Goal: Check status: Check status

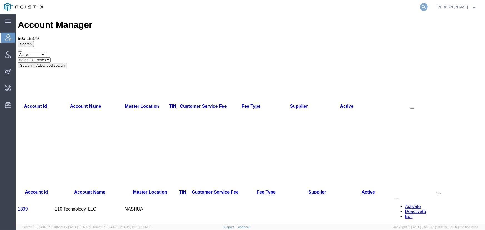
click at [428, 6] on icon at bounding box center [424, 7] width 8 height 8
paste input "56977829"
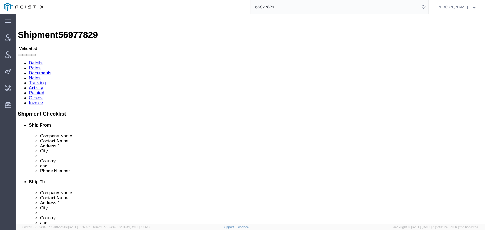
click link "Activity"
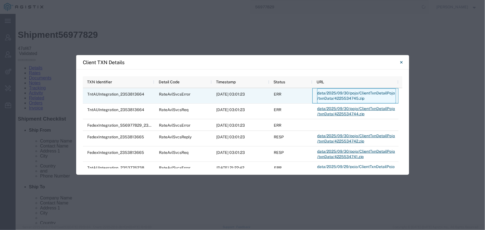
click at [350, 93] on link "data/2025/09/30/pojo/ClientTxnDetailPojo/txnData/4225534745.zip" at bounding box center [356, 95] width 79 height 15
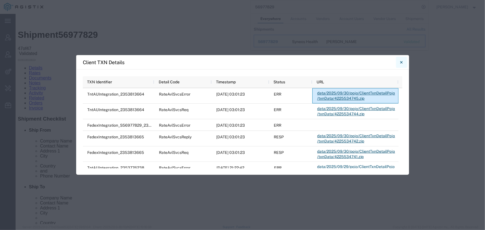
click at [403, 63] on button "Close" at bounding box center [401, 62] width 11 height 11
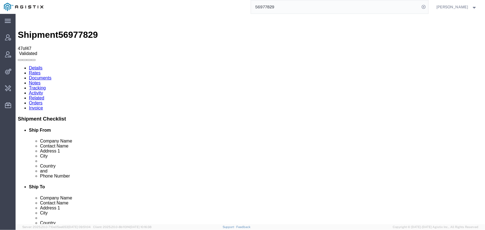
drag, startPoint x: 247, startPoint y: 8, endPoint x: 187, endPoint y: 12, distance: 59.9
click at [192, 11] on div "56977829" at bounding box center [237, 7] width 381 height 14
paste input "993"
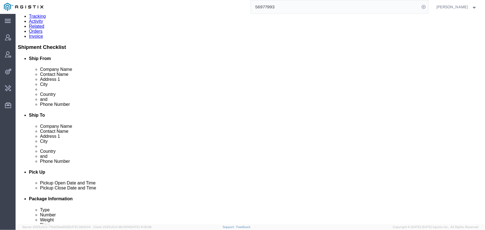
scroll to position [17, 0]
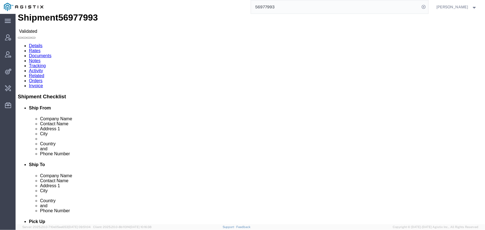
click link "Activity"
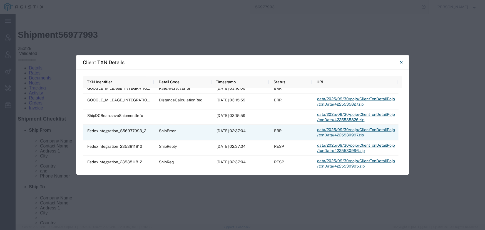
scroll to position [126, 0]
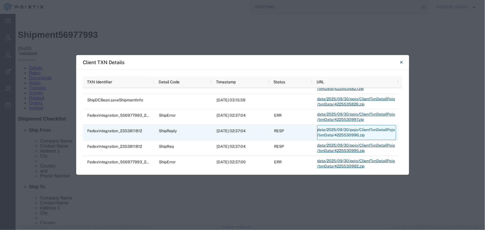
click at [335, 130] on link "data/2025/09/30/pojo/ClientTxnDetailPojo/txnData/4225530996.zip" at bounding box center [356, 132] width 79 height 15
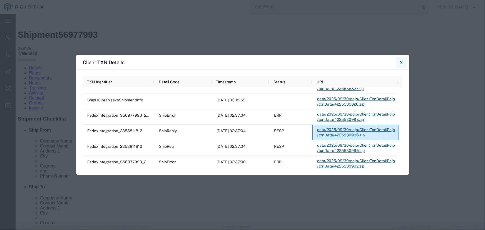
click at [404, 61] on button "Close" at bounding box center [401, 62] width 11 height 11
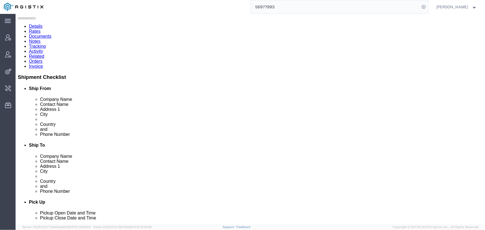
scroll to position [0, 0]
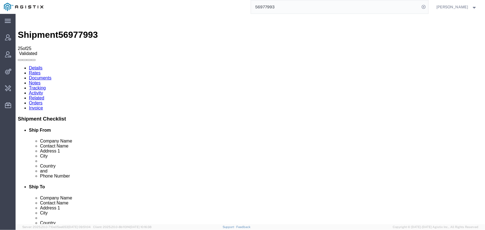
click at [36, 65] on link "Details" at bounding box center [36, 67] width 14 height 5
click link "Activity"
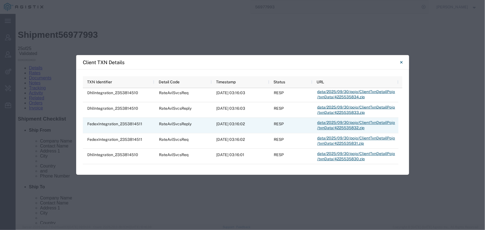
scroll to position [25, 0]
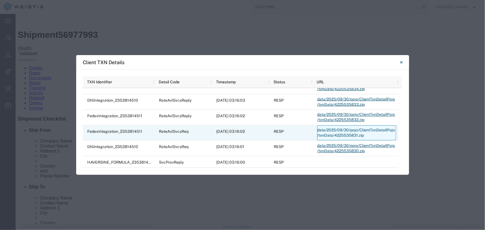
click at [340, 128] on link "data/2025/09/30/pojo/ClientTxnDetailPojo/txnData/4225535831.zip" at bounding box center [356, 133] width 79 height 15
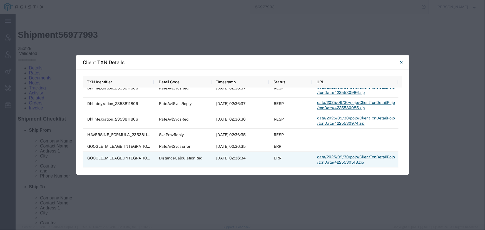
scroll to position [0, 0]
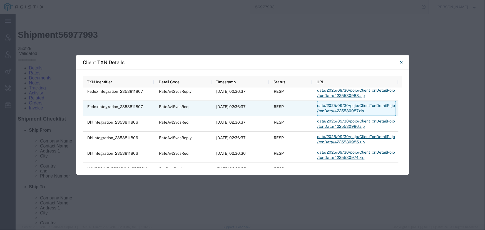
click at [332, 107] on link "data/2025/09/30/pojo/ClientTxnDetailPojo/txnData/4225530987.zip" at bounding box center [356, 108] width 79 height 15
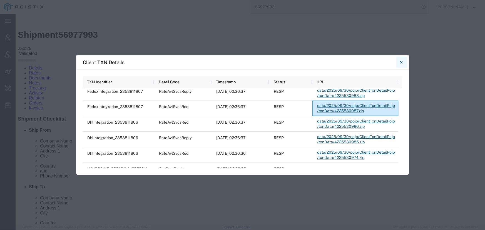
drag, startPoint x: 379, startPoint y: 46, endPoint x: 402, endPoint y: 61, distance: 27.5
click at [402, 61] on icon "Close" at bounding box center [401, 62] width 3 height 7
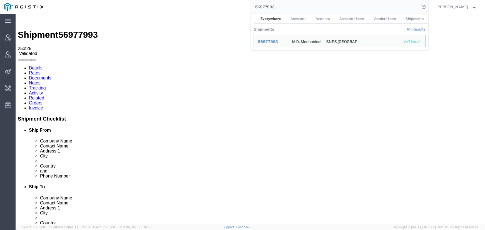
drag, startPoint x: 291, startPoint y: 6, endPoint x: 206, endPoint y: 6, distance: 85.7
click at [206, 6] on div "56977993 Everywhere Accounts Vendors Account Users Vendor Users Shipments Shipm…" at bounding box center [237, 7] width 381 height 14
click at [292, 10] on input "56977993" at bounding box center [335, 6] width 169 height 13
click at [288, 8] on input "56977993" at bounding box center [335, 6] width 169 height 13
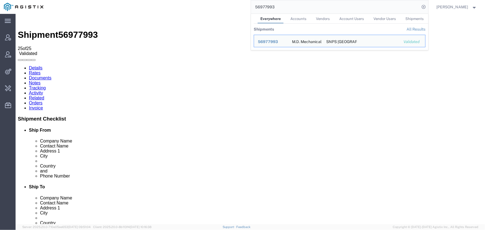
paste input "829"
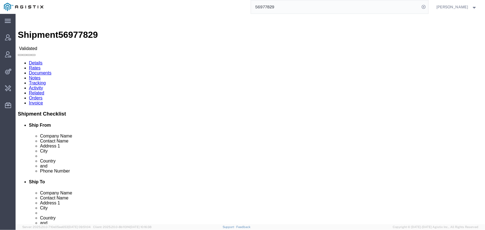
click link "Activity"
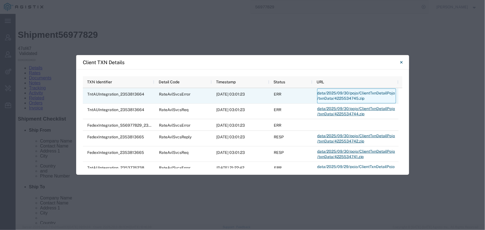
click at [337, 96] on link "data/2025/09/30/pojo/ClientTxnDetailPojo/txnData/4225534745.zip" at bounding box center [356, 95] width 79 height 15
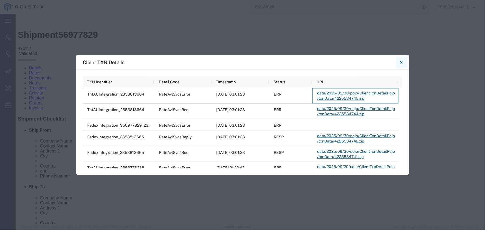
click at [402, 60] on icon "Close" at bounding box center [401, 62] width 3 height 7
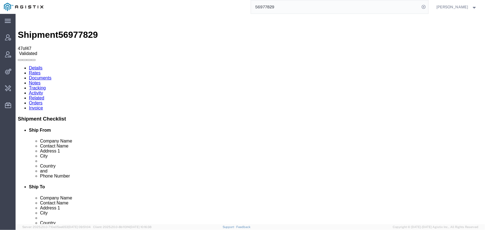
drag, startPoint x: 305, startPoint y: 6, endPoint x: 227, endPoint y: 6, distance: 77.3
click at [231, 6] on div "56977829" at bounding box center [237, 7] width 381 height 14
type input "amentum"
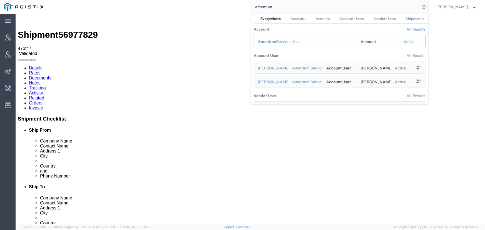
click at [276, 41] on span "Amentum" at bounding box center [267, 41] width 18 height 4
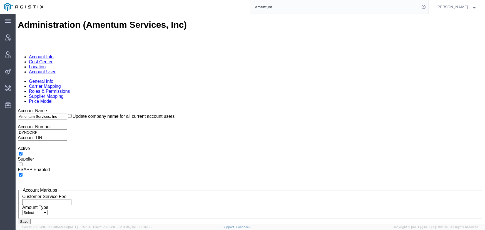
click at [55, 69] on link "Account User" at bounding box center [42, 71] width 27 height 5
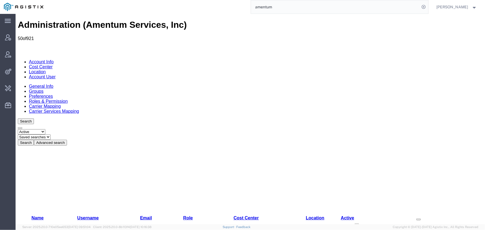
click at [67, 140] on button "Advanced search" at bounding box center [50, 143] width 33 height 6
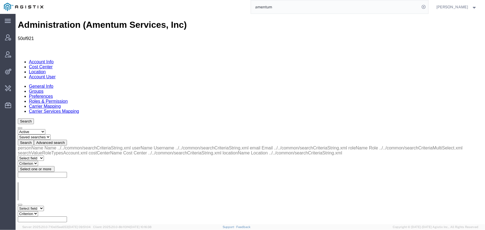
click at [33, 206] on select "Select field Cost Center Email Location Name Role Username" at bounding box center [31, 208] width 26 height 5
select select "personName"
click at [18, 206] on select "Select field Cost Center Email Location Name Role Username" at bounding box center [31, 208] width 26 height 5
click at [51, 211] on select "Criterion contains does not contain is is blank is not blank starts with" at bounding box center [34, 213] width 33 height 5
select select "contains"
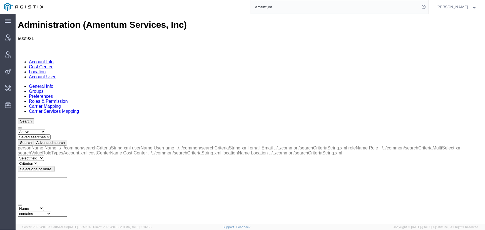
click at [51, 211] on select "Criterion contains does not contain is is blank is not blank starts with" at bounding box center [34, 213] width 33 height 5
click at [131, 145] on div "personName Name ../../common/searchCriteriaString.xml userName Username ../../c…" at bounding box center [250, 191] width 465 height 93
click at [67, 216] on input "text" at bounding box center [42, 219] width 49 height 6
type input "davis"
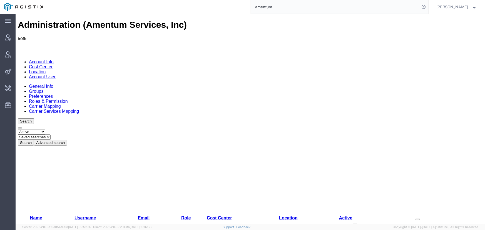
drag, startPoint x: 285, startPoint y: 79, endPoint x: 233, endPoint y: 80, distance: 51.5
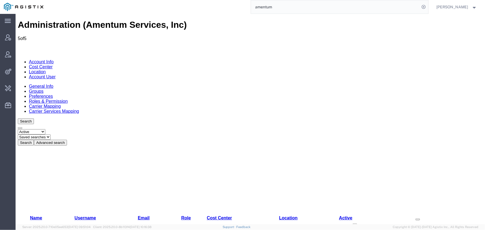
copy td "CMUC35_NOR1 LCCS AL UDEID TMO"
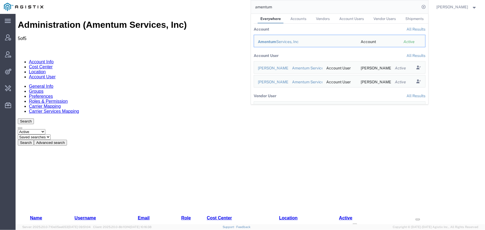
drag, startPoint x: 303, startPoint y: 8, endPoint x: 231, endPoint y: 6, distance: 71.8
click at [231, 6] on div "amentum Everywhere Accounts Vendors Account Users Vendor Users Shipments Accoun…" at bounding box center [237, 7] width 381 height 14
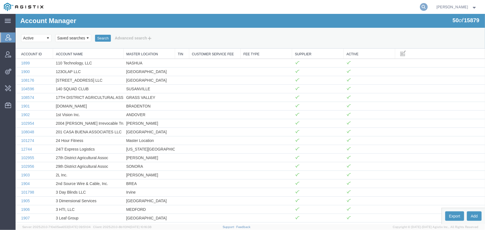
click at [428, 6] on icon at bounding box center [424, 7] width 8 height 8
type input "synopsys"
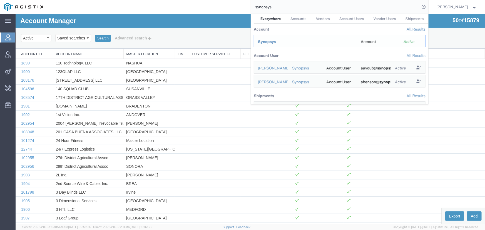
click at [268, 41] on span "Synopsys" at bounding box center [267, 41] width 18 height 4
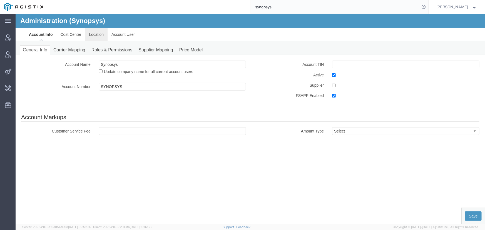
click at [100, 34] on link "Location" at bounding box center [96, 34] width 23 height 13
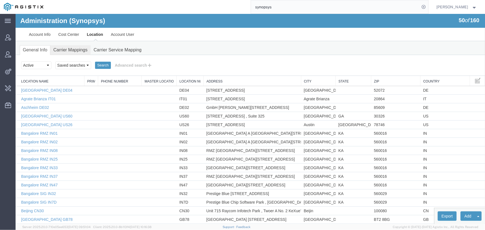
click at [72, 49] on link "Carrier Mappings" at bounding box center [70, 50] width 40 height 10
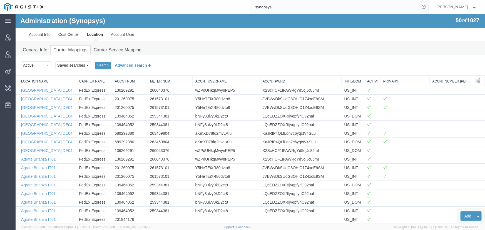
click at [126, 66] on button "Advanced search" at bounding box center [133, 64] width 45 height 9
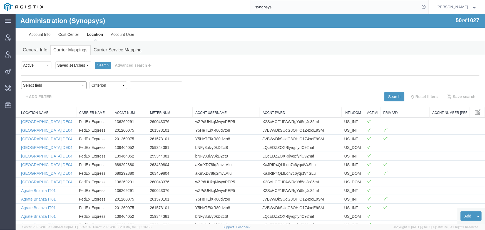
drag, startPoint x: 38, startPoint y: 83, endPoint x: 41, endPoint y: 88, distance: 6.2
click at [38, 83] on select "Select field Accnt Num Accnt Number Alias Accnt Username Carrier Name Int'l/Dom…" at bounding box center [54, 85] width 66 height 8
select select "acctNum"
click at [21, 81] on select "Select field Accnt Num Accnt Number Alias Accnt Username Carrier Name Int'l/Dom…" at bounding box center [54, 85] width 66 height 8
drag, startPoint x: 72, startPoint y: 88, endPoint x: 78, endPoint y: 88, distance: 5.6
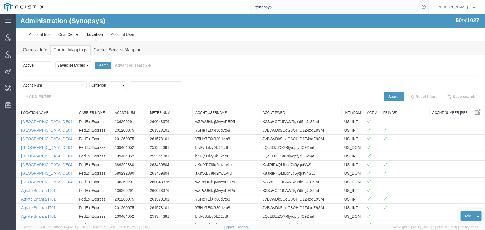
click at [89, 88] on select "Criterion contains does not contain is is blank is not blank starts with" at bounding box center [108, 85] width 38 height 8
select select "contains"
click at [89, 81] on select "Criterion contains does not contain is is blank is not blank starts with" at bounding box center [108, 85] width 38 height 8
click at [130, 87] on input "text" at bounding box center [156, 85] width 53 height 8
paste input "260043376"
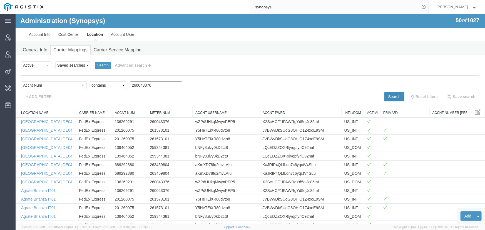
type input "260043376"
click at [390, 94] on button "Search" at bounding box center [394, 96] width 20 height 9
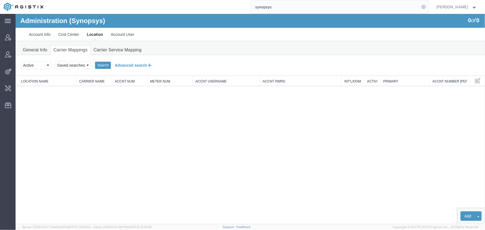
click at [121, 63] on button "Advanced search" at bounding box center [133, 64] width 45 height 9
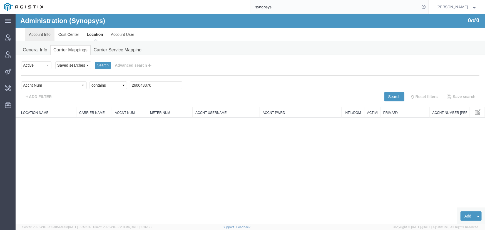
click at [49, 35] on link "Account Info" at bounding box center [39, 34] width 29 height 13
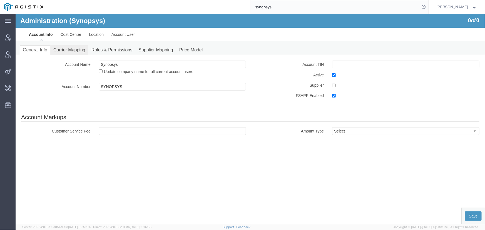
click at [68, 46] on link "Carrier Mapping" at bounding box center [69, 50] width 38 height 10
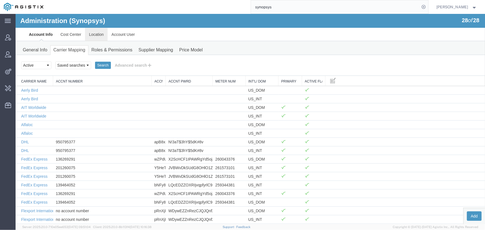
click at [93, 35] on link "Location" at bounding box center [96, 34] width 23 height 13
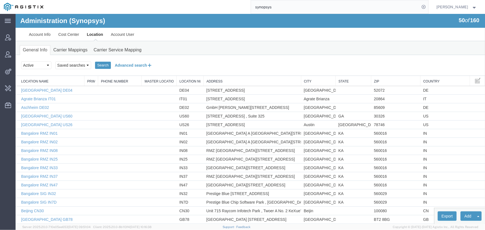
click at [123, 61] on button "Advanced search" at bounding box center [133, 64] width 45 height 9
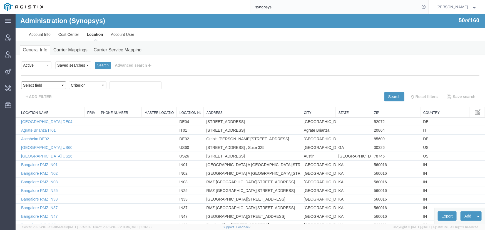
click at [47, 86] on select "Select field Address [GEOGRAPHIC_DATA] Location Name Location Num Master Locati…" at bounding box center [43, 85] width 45 height 8
click at [69, 50] on link "Carrier Mappings" at bounding box center [70, 50] width 40 height 10
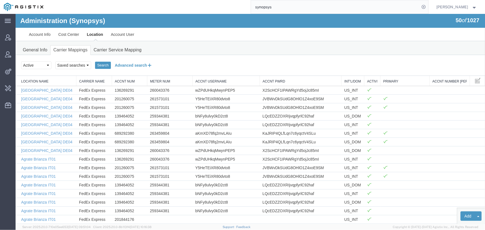
click at [136, 68] on button "Advanced search" at bounding box center [133, 64] width 45 height 9
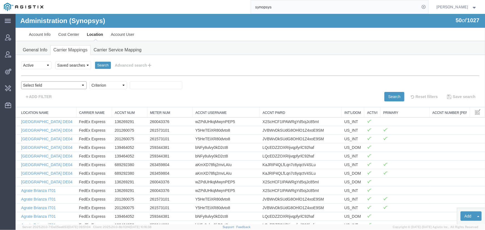
click at [41, 85] on select "Select field Accnt Num Accnt Number Alias Accnt Username Carrier Name Int'l/Dom…" at bounding box center [54, 85] width 66 height 8
select select "acctNum"
click at [21, 81] on select "Select field Accnt Num Accnt Number Alias Accnt Username Carrier Name Int'l/Dom…" at bounding box center [54, 85] width 66 height 8
drag, startPoint x: 114, startPoint y: 100, endPoint x: 98, endPoint y: 86, distance: 21.3
click at [99, 86] on select "Criterion contains does not contain is is blank is not blank starts with" at bounding box center [108, 85] width 38 height 8
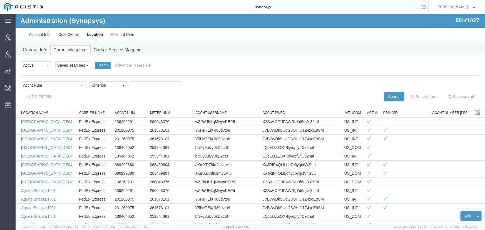
select select "contains"
click at [89, 81] on select "Criterion contains does not contain is is blank is not blank starts with" at bounding box center [108, 85] width 38 height 8
click at [130, 87] on input "text" at bounding box center [156, 85] width 53 height 8
paste input "136269291"
type input "136269291"
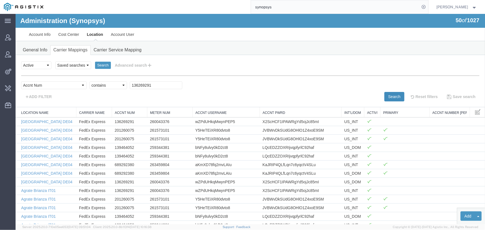
click at [386, 92] on button "Search" at bounding box center [394, 96] width 20 height 9
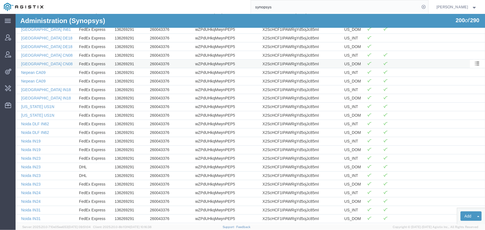
scroll to position [1561, 0]
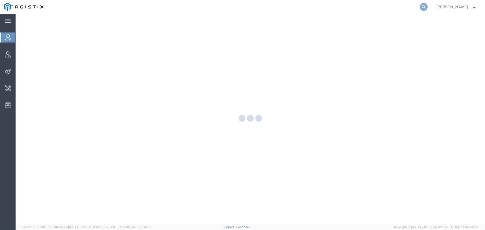
click at [428, 6] on icon at bounding box center [424, 7] width 8 height 8
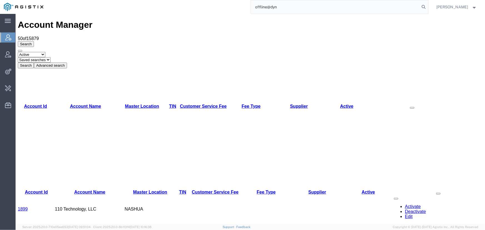
type input "offline@dyn"
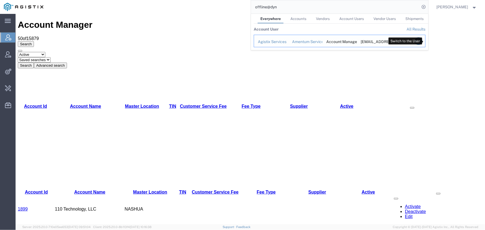
click at [422, 42] on icon "Search Results" at bounding box center [419, 41] width 8 height 8
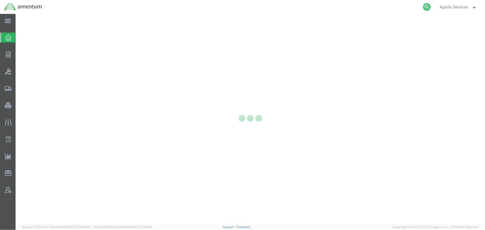
click at [428, 8] on icon at bounding box center [427, 7] width 8 height 8
paste input "DCO-25272-168855"
type input "DCO-25272-168855"
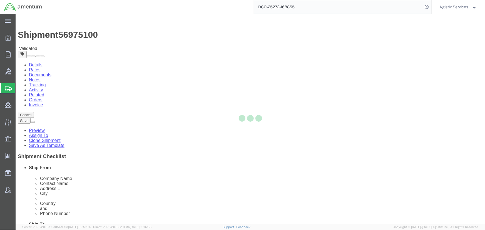
select select
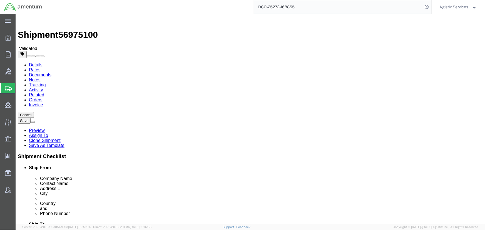
drag, startPoint x: 121, startPoint y: 22, endPoint x: 117, endPoint y: 24, distance: 5.1
click link "Activity"
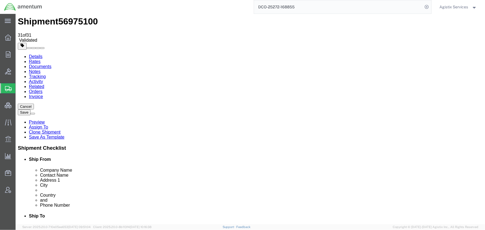
scroll to position [25, 0]
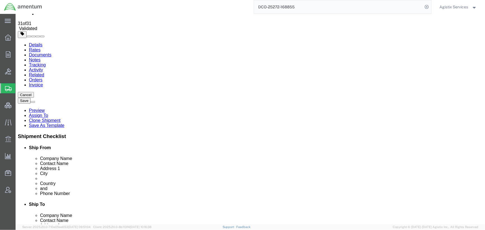
drag, startPoint x: 185, startPoint y: 167, endPoint x: 83, endPoint y: 167, distance: 102.1
copy td "q.agistix.out.tender.request-3cca0e85_2025-09-29_164608"
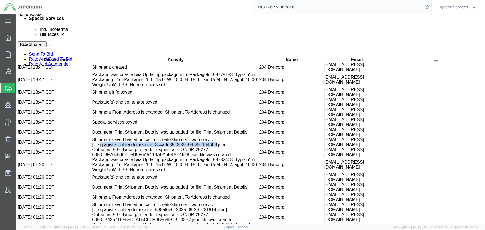
scroll to position [354, 0]
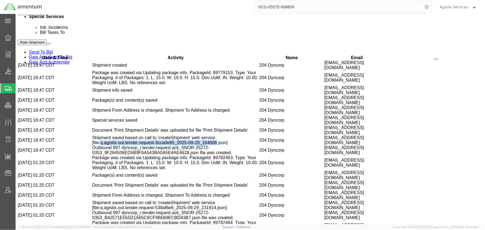
drag, startPoint x: 83, startPoint y: 143, endPoint x: 182, endPoint y: 141, distance: 99.0
copy td "q.agistix.out.tender.request-d12efef3_2025-09-30_00032"
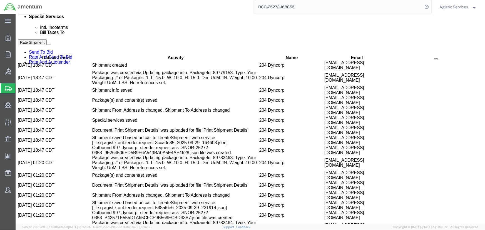
copy span "56975100"
click at [11, 34] on div at bounding box center [8, 37] width 16 height 11
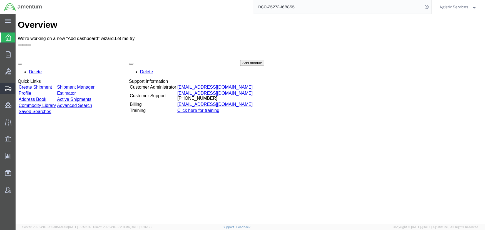
click at [0, 0] on span "Shipment Manager" at bounding box center [0, 0] width 0 height 0
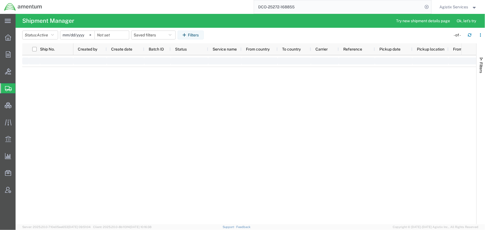
type input "2025-08-23"
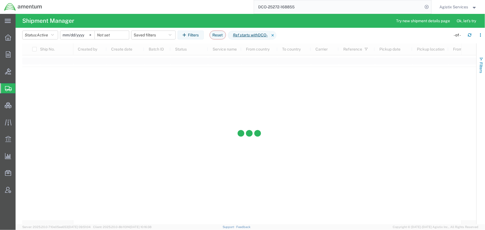
click at [480, 69] on span "Filters" at bounding box center [481, 67] width 4 height 11
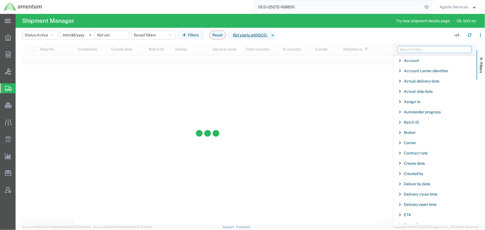
click at [426, 51] on input "Filter Columns Input" at bounding box center [435, 49] width 74 height 7
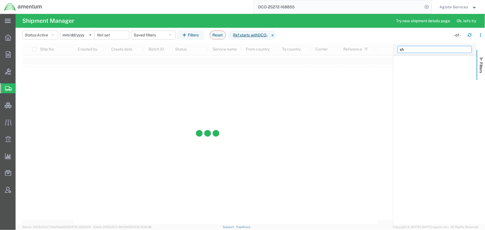
type input "s"
type input "ship"
click at [398, 82] on span "Filter List 5 Filters" at bounding box center [400, 81] width 4 height 4
click at [407, 103] on input "Filter Value" at bounding box center [437, 104] width 73 height 7
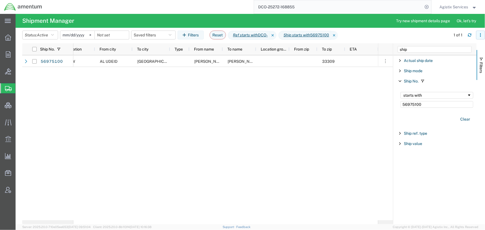
type input "56975100"
click at [480, 35] on icon "button" at bounding box center [481, 35] width 4 height 4
click at [461, 69] on agx-table-column-manager-action "Manage columns" at bounding box center [452, 71] width 31 height 11
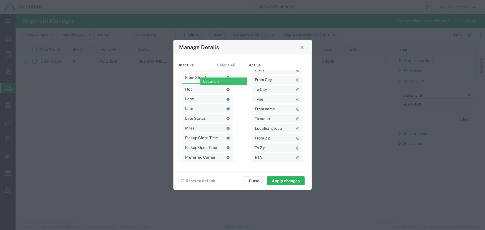
drag, startPoint x: 266, startPoint y: 76, endPoint x: 214, endPoint y: 81, distance: 52.6
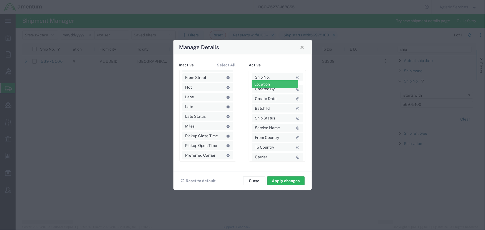
drag, startPoint x: 192, startPoint y: 87, endPoint x: 261, endPoint y: 85, distance: 69.6
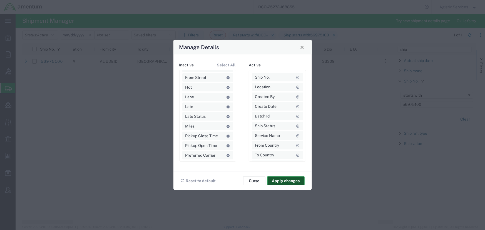
click at [288, 181] on button "Apply changes" at bounding box center [286, 181] width 37 height 9
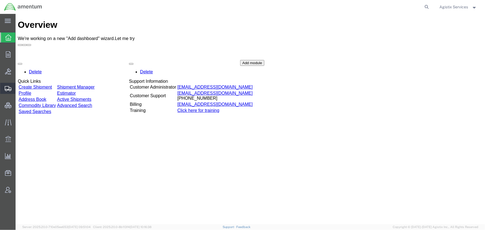
click at [0, 0] on span "Shipment Manager" at bounding box center [0, 0] width 0 height 0
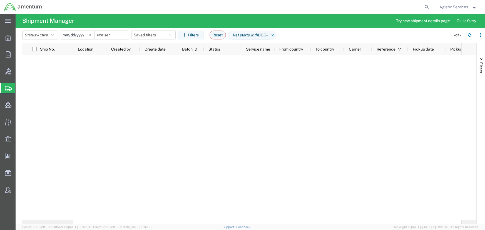
type input "[DATE]"
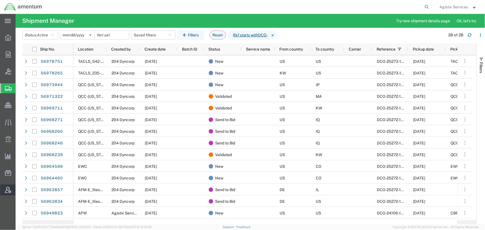
click at [19, 189] on span "Account Admin" at bounding box center [17, 190] width 4 height 11
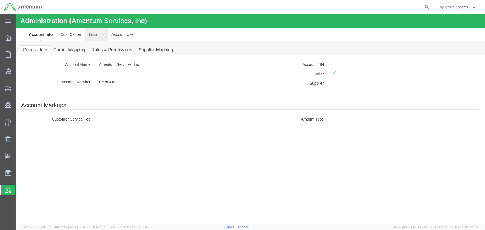
click at [100, 36] on link "Location" at bounding box center [96, 34] width 23 height 13
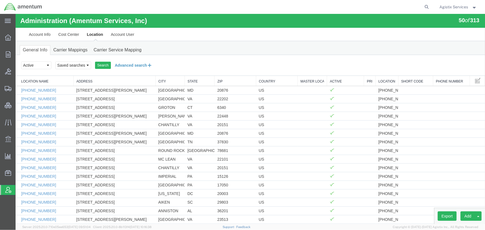
click at [127, 64] on button "Advanced search" at bounding box center [133, 64] width 45 height 9
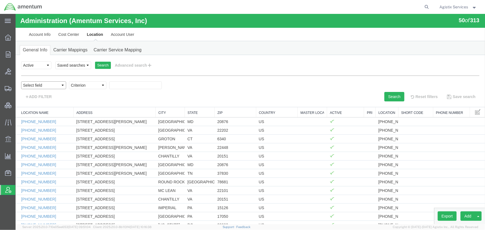
drag, startPoint x: 29, startPoint y: 86, endPoint x: 49, endPoint y: 88, distance: 19.6
click at [29, 86] on select "Select field Address [GEOGRAPHIC_DATA] Location Name Location Num Master Locati…" at bounding box center [43, 85] width 45 height 8
select select "locationName"
click at [21, 81] on select "Select field Address [GEOGRAPHIC_DATA] Location Name Location Num Master Locati…" at bounding box center [43, 85] width 45 height 8
drag, startPoint x: 85, startPoint y: 85, endPoint x: 85, endPoint y: 88, distance: 3.6
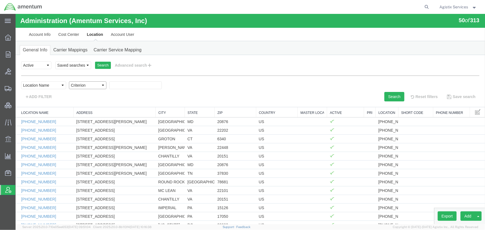
click at [85, 85] on select "Criterion contains does not contain is is blank is not blank starts with" at bounding box center [88, 85] width 38 height 8
select select "contains"
click at [69, 81] on select "Criterion contains does not contain is is blank is not blank starts with" at bounding box center [88, 85] width 38 height 8
click at [111, 86] on input "text" at bounding box center [135, 85] width 53 height 8
paste input "CMUC35_NOR1 AL UDEID TMO."
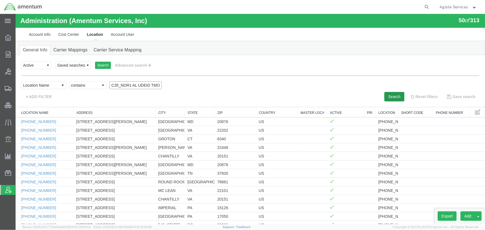
scroll to position [0, 9]
type input "CMUC35_NOR1 AL UDEID TMO"
click at [390, 94] on button "Search" at bounding box center [394, 96] width 20 height 9
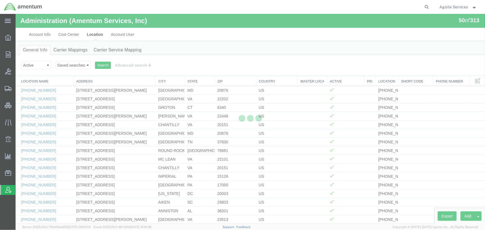
scroll to position [0, 0]
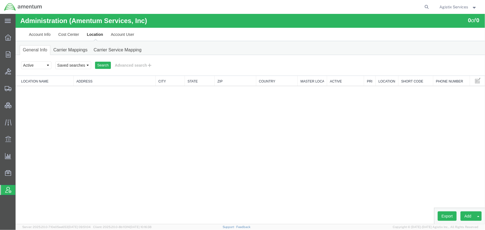
click at [452, 6] on span "Agistix Services" at bounding box center [454, 7] width 29 height 6
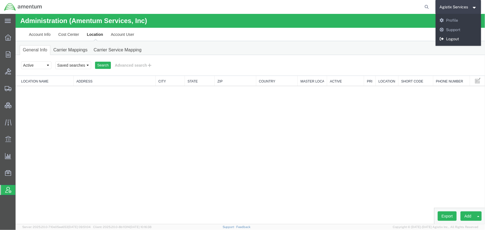
drag, startPoint x: 457, startPoint y: 37, endPoint x: 439, endPoint y: 23, distance: 23.1
click at [457, 37] on link "Logout" at bounding box center [459, 38] width 46 height 9
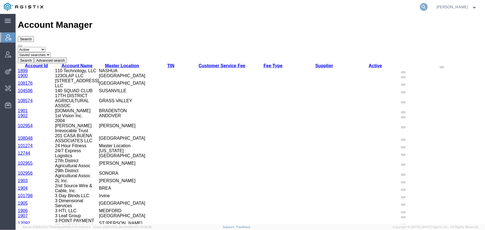
click at [428, 8] on icon at bounding box center [424, 7] width 8 height 8
paste input "@[DOMAIN_NAME]"
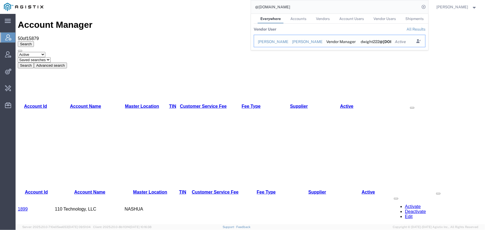
click at [309, 41] on div "[PERSON_NAME]" at bounding box center [305, 42] width 27 height 6
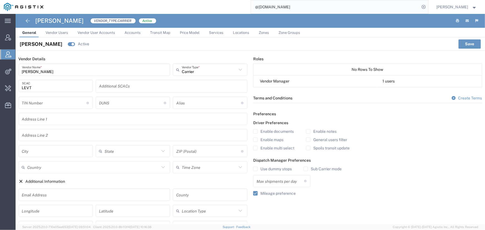
click at [58, 32] on span "Vendor Users" at bounding box center [57, 33] width 23 height 4
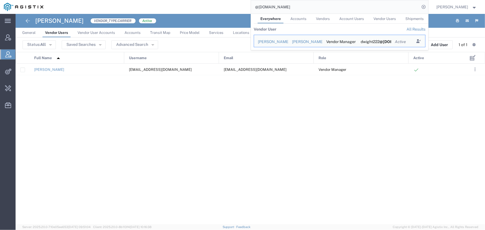
drag, startPoint x: 265, startPoint y: 10, endPoint x: 236, endPoint y: 10, distance: 29.2
click at [237, 10] on div "@[DOMAIN_NAME] Everywhere Accounts Vendors Account Users Vendor Users Shipments…" at bounding box center [237, 7] width 381 height 14
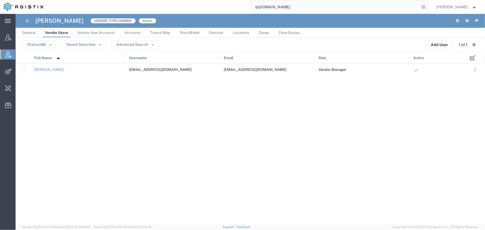
click at [293, 8] on input "@[DOMAIN_NAME]" at bounding box center [335, 6] width 169 height 13
drag, startPoint x: 293, startPoint y: 8, endPoint x: 216, endPoint y: 8, distance: 76.5
click at [224, 8] on div "@[DOMAIN_NAME]" at bounding box center [237, 7] width 381 height 14
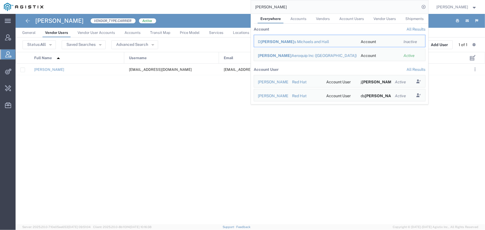
click at [305, 18] on span "Accounts" at bounding box center [299, 19] width 16 height 4
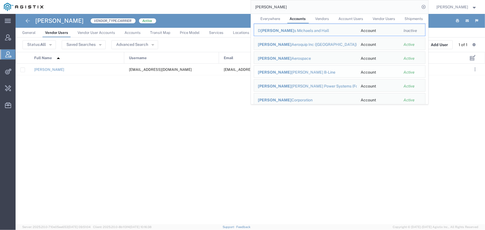
click at [297, 72] on div "Eaton Cooper B-Line" at bounding box center [305, 73] width 95 height 6
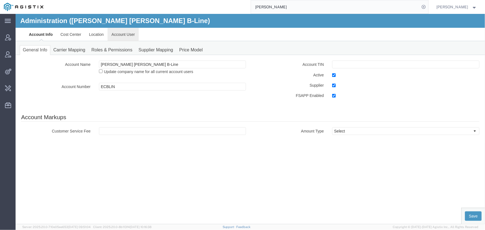
click at [127, 31] on link "Account User" at bounding box center [122, 34] width 31 height 13
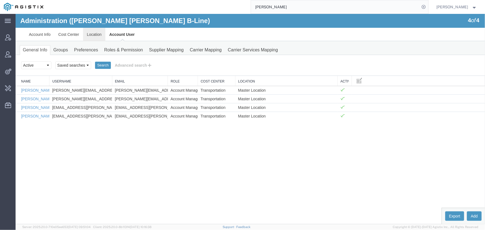
click at [95, 35] on link "Location" at bounding box center [94, 34] width 23 height 13
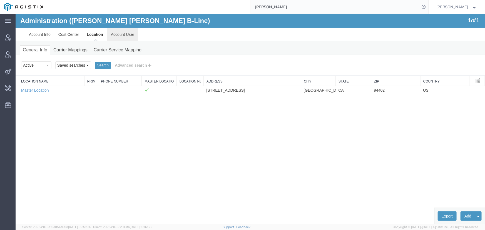
click at [116, 31] on link "Account User" at bounding box center [122, 34] width 31 height 13
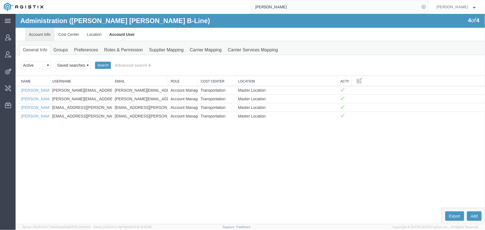
click at [39, 34] on link "Account Info" at bounding box center [39, 34] width 29 height 13
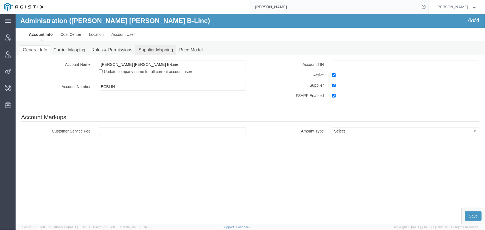
click at [155, 47] on link "Supplier Mapping" at bounding box center [155, 50] width 41 height 10
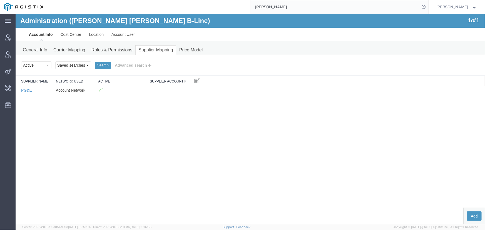
click at [235, 4] on div "eaton" at bounding box center [237, 7] width 381 height 14
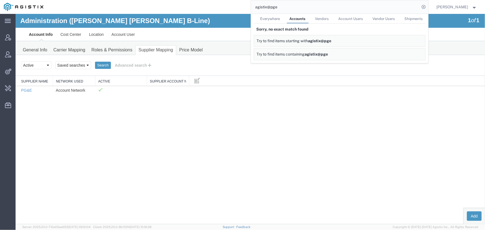
click at [292, 8] on input "agistix@pge" at bounding box center [335, 6] width 169 height 13
type input "a"
click at [277, 15] on link "Everywhere" at bounding box center [270, 19] width 25 height 10
drag, startPoint x: 294, startPoint y: 6, endPoint x: 224, endPoint y: 8, distance: 69.9
click at [225, 8] on div "booking@pge Everywhere Accounts Vendors Account Users Vendor Users Shipments So…" at bounding box center [237, 7] width 381 height 14
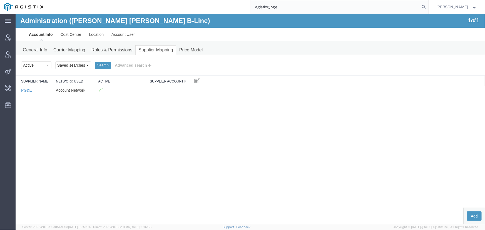
type input "agistix@pge"
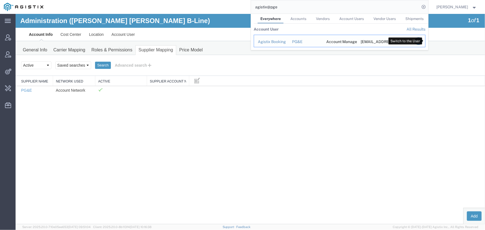
click at [422, 42] on icon "Search Results" at bounding box center [419, 41] width 8 height 8
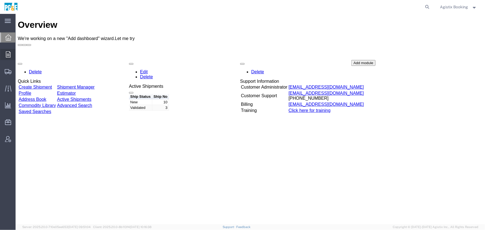
drag, startPoint x: 29, startPoint y: 63, endPoint x: 35, endPoint y: 58, distance: 7.3
click at [0, 0] on span "Order Manager" at bounding box center [0, 0] width 0 height 0
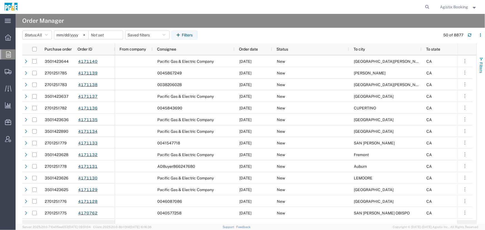
click at [479, 62] on span "Filters" at bounding box center [481, 67] width 4 height 11
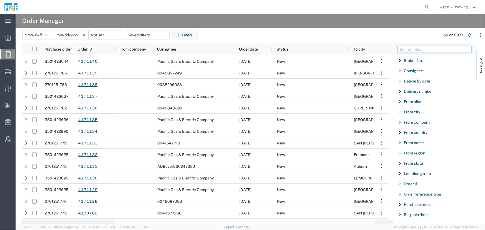
click at [430, 51] on input "Filter Columns Input" at bounding box center [435, 49] width 74 height 7
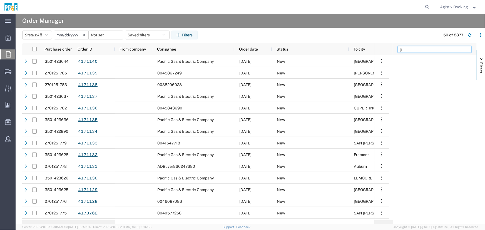
type input "["
type input "purc"
click at [423, 61] on span "Purchase order" at bounding box center [417, 60] width 27 height 4
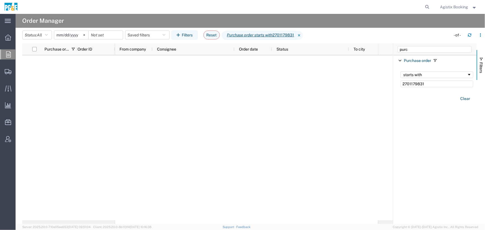
type input "2701179831"
click at [78, 34] on input "2025-08-30" at bounding box center [71, 35] width 34 height 8
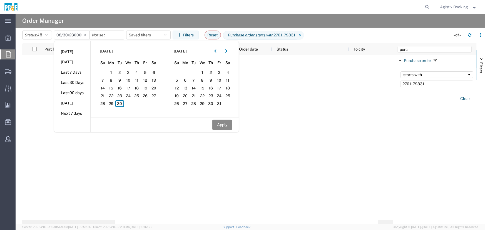
type input "275760-08-30"
click at [220, 125] on button "Apply" at bounding box center [222, 125] width 20 height 10
type input "2023-08-29"
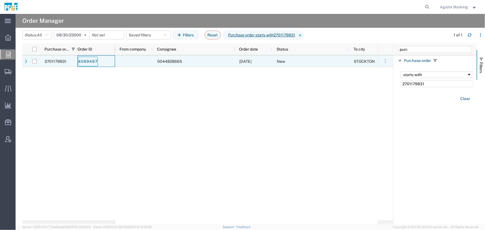
click at [90, 62] on link "4069497" at bounding box center [88, 62] width 20 height 10
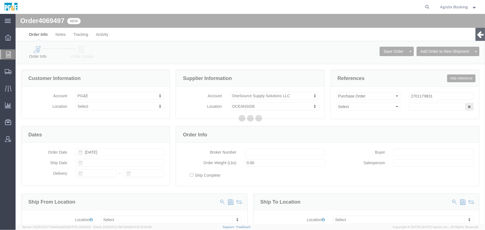
select select
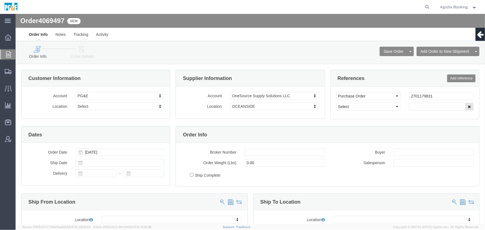
click icon
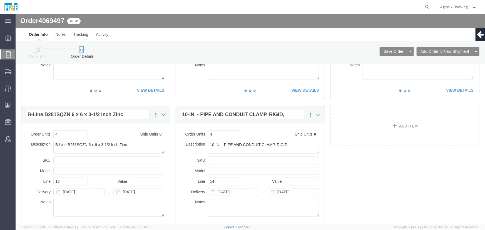
scroll to position [575, 0]
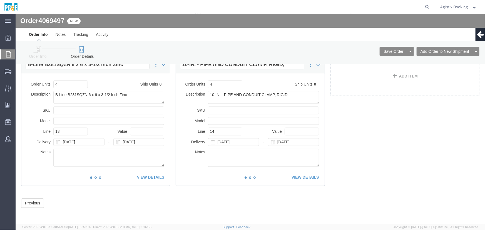
click div "B-Line Series 3/8X3/4HHCSZN 3/8 x 3/4 In Duplicate Remove Commodity Library Add…"
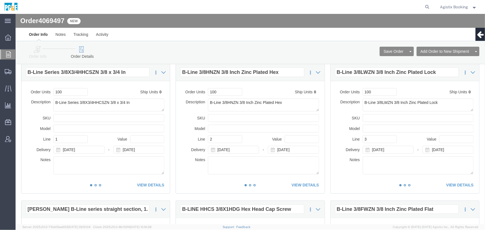
scroll to position [0, 0]
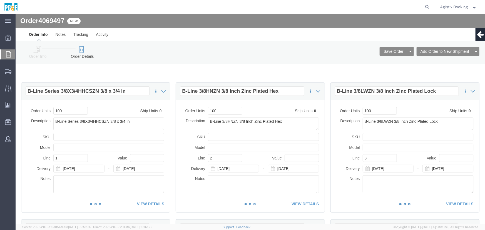
click icon
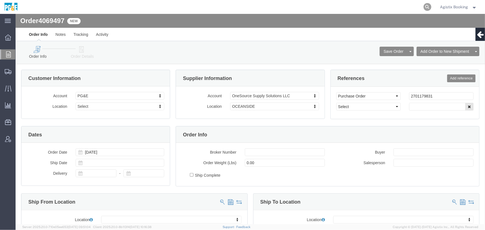
click at [426, 6] on icon at bounding box center [428, 7] width 8 height 8
paste input "2701246228"
type input "2701246228"
click at [8, 55] on icon at bounding box center [8, 54] width 5 height 6
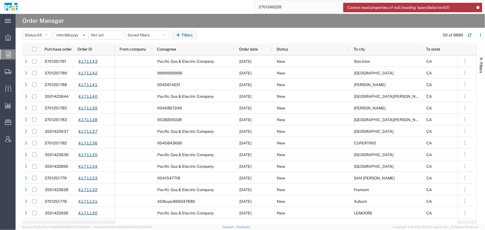
click at [479, 8] on icon at bounding box center [478, 7] width 4 height 3
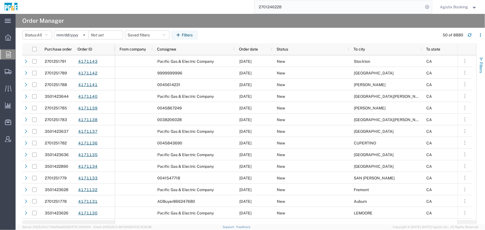
click at [483, 65] on span "Filters" at bounding box center [481, 67] width 4 height 11
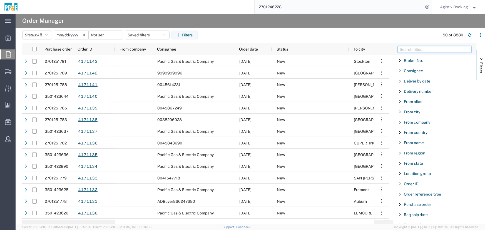
click at [408, 50] on input "Filter Columns Input" at bounding box center [435, 49] width 74 height 7
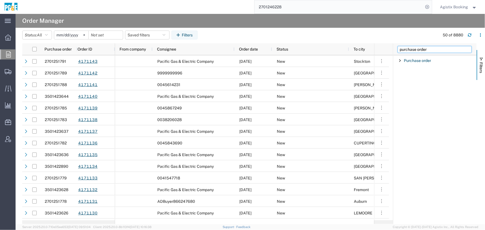
type input "purchase order"
click at [398, 60] on span "Filter List 1 Filters" at bounding box center [400, 60] width 4 height 4
click at [417, 81] on input "Filter Value" at bounding box center [437, 84] width 73 height 7
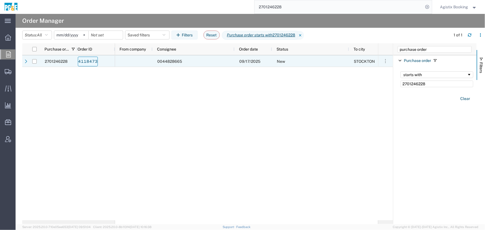
type input "2701246228"
click at [93, 63] on link "4118473" at bounding box center [88, 62] width 20 height 10
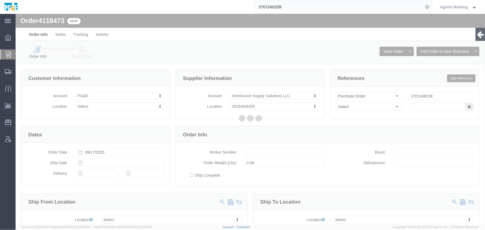
select select
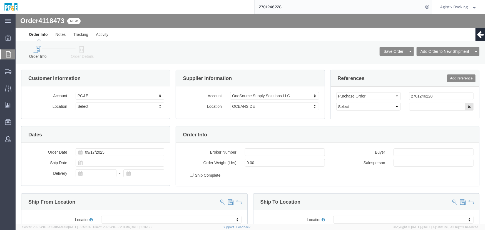
drag, startPoint x: 83, startPoint y: 51, endPoint x: 67, endPoint y: 37, distance: 20.7
click icon
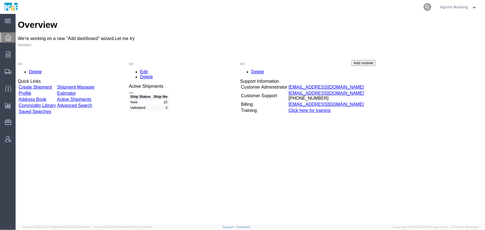
click at [427, 5] on icon at bounding box center [428, 7] width 8 height 8
paste input "56978713 External"
drag, startPoint x: 278, startPoint y: 7, endPoint x: 391, endPoint y: 13, distance: 113.6
click at [341, 13] on input "56978713 External" at bounding box center [339, 6] width 169 height 13
type input "56978713"
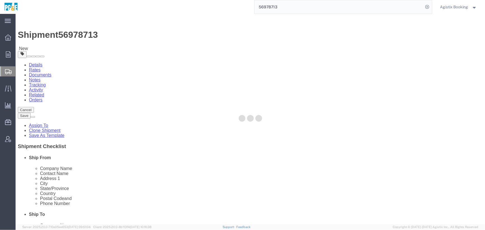
select select
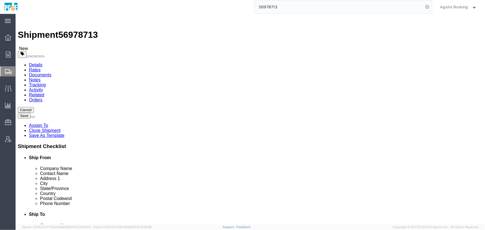
drag, startPoint x: 87, startPoint y: 50, endPoint x: 71, endPoint y: 36, distance: 20.9
click icon
click dd "2.00 Each"
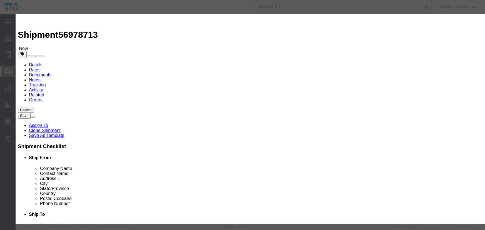
click icon "button"
